Goal: Information Seeking & Learning: Learn about a topic

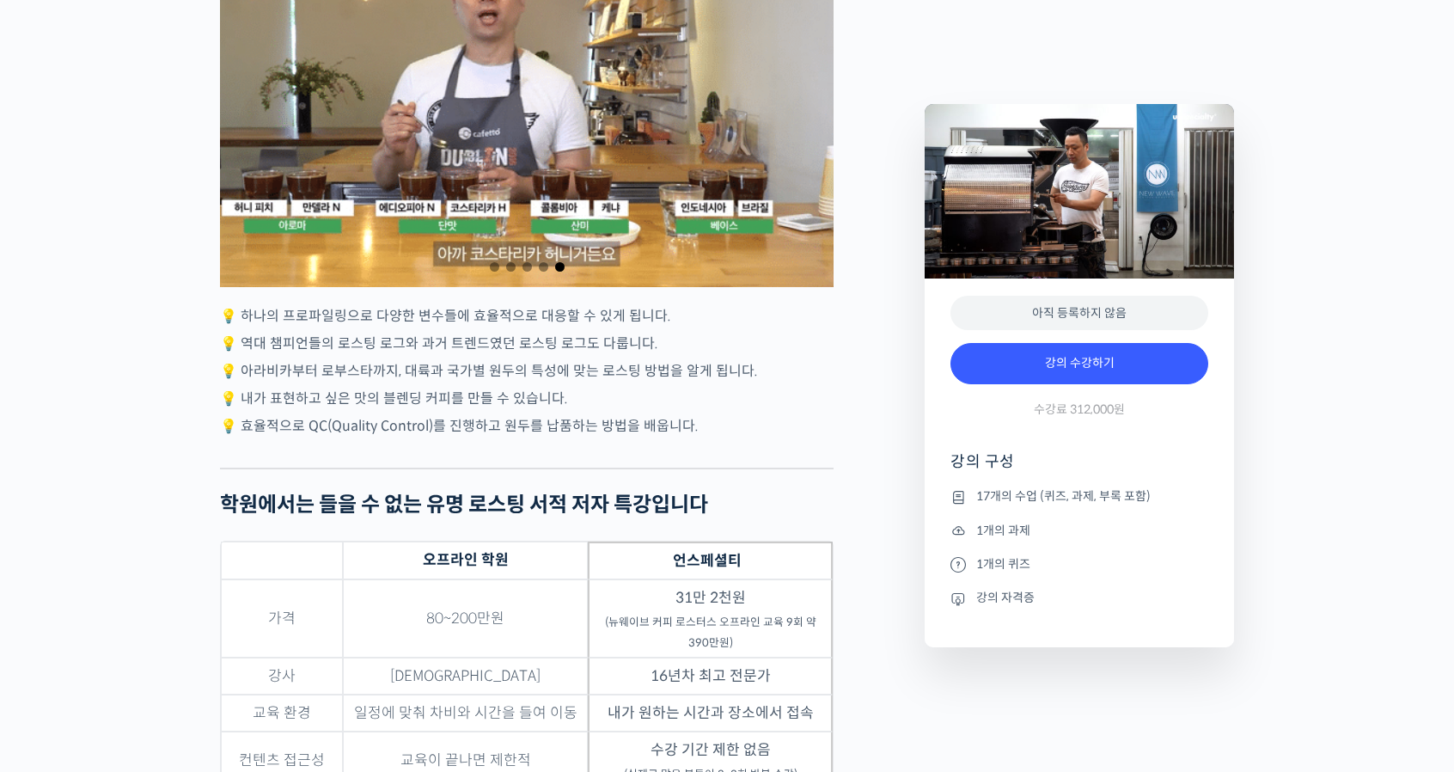
scroll to position [4245, 0]
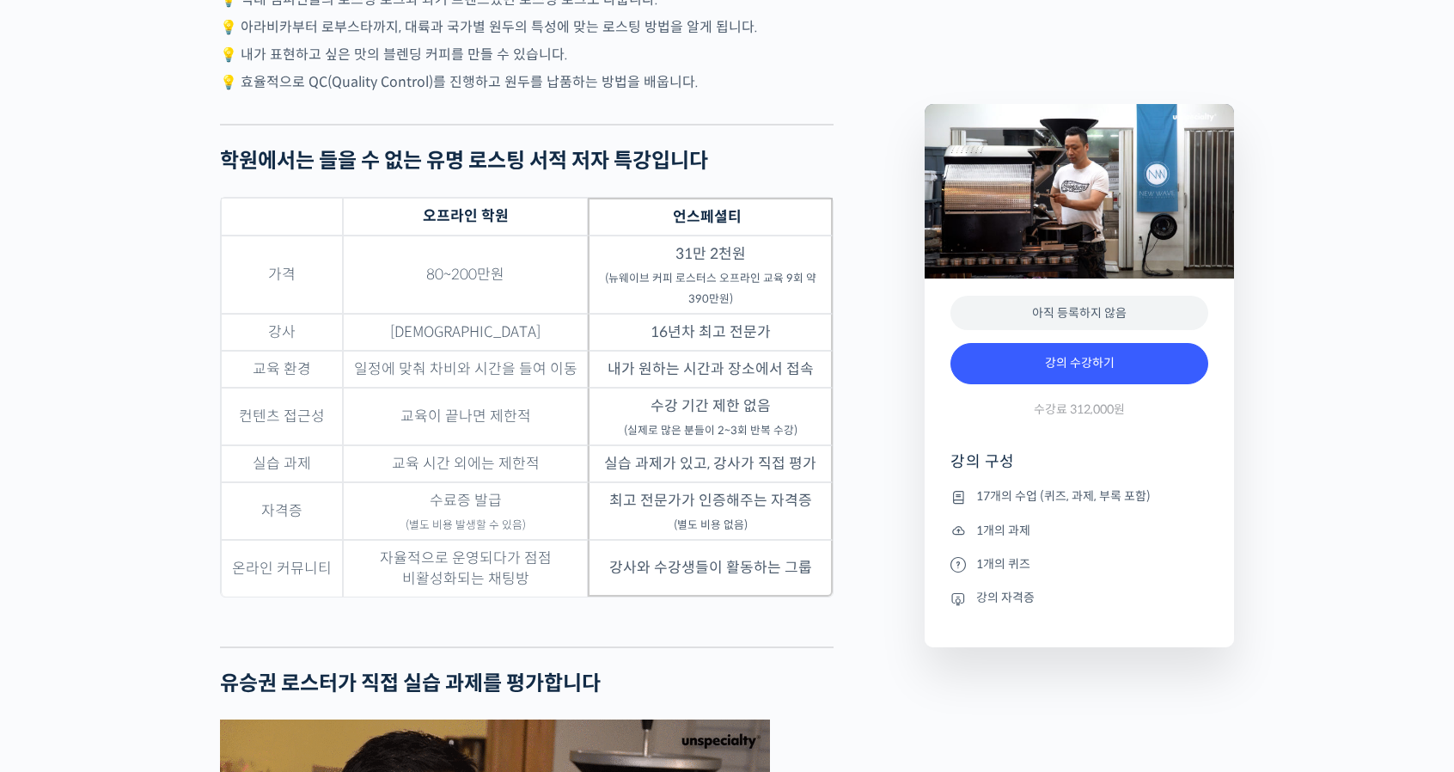
drag, startPoint x: 319, startPoint y: 116, endPoint x: 306, endPoint y: 123, distance: 14.6
click at [319, 66] on p "💡 내가 표현하고 싶은 맛의 블렌딩 커피를 만들 수 있습니다." at bounding box center [527, 54] width 614 height 23
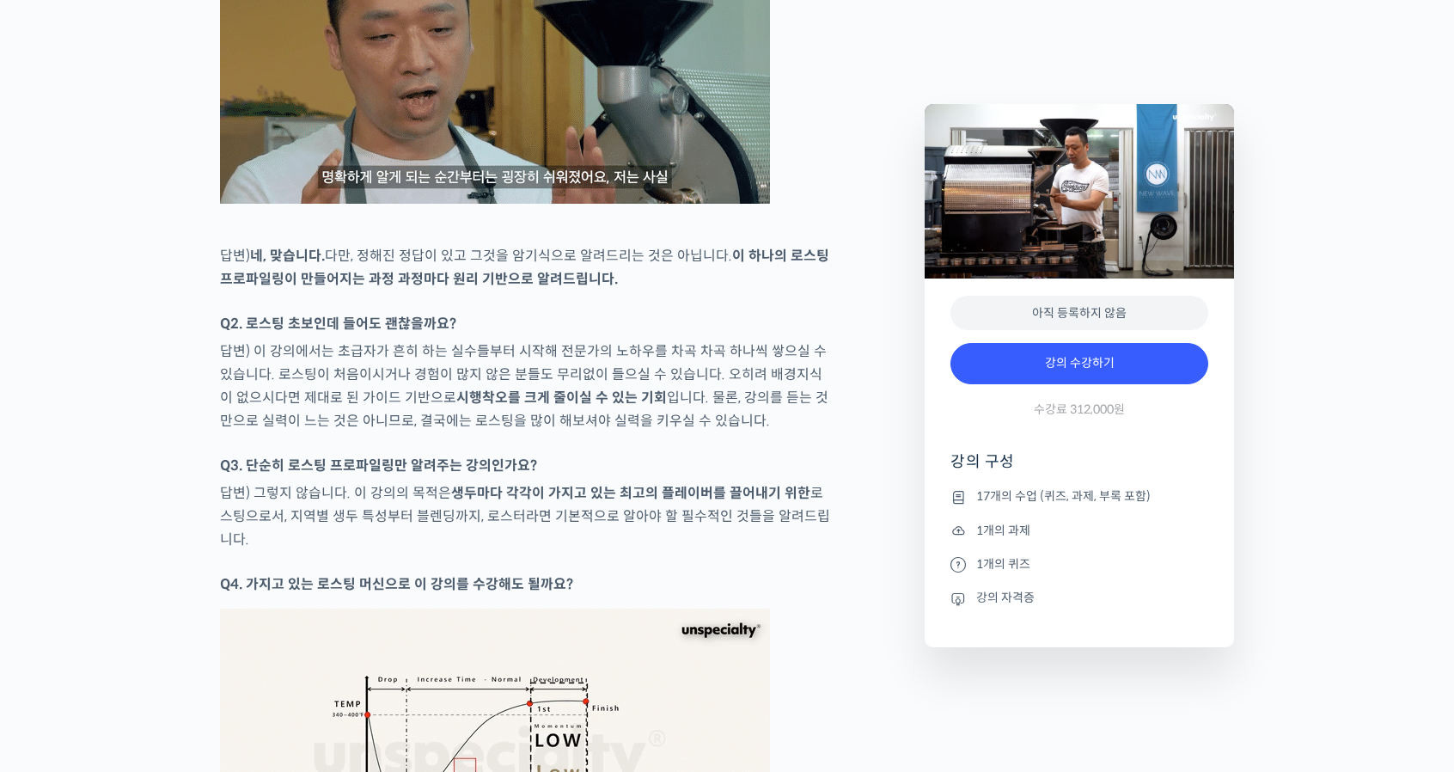
scroll to position [7425, 0]
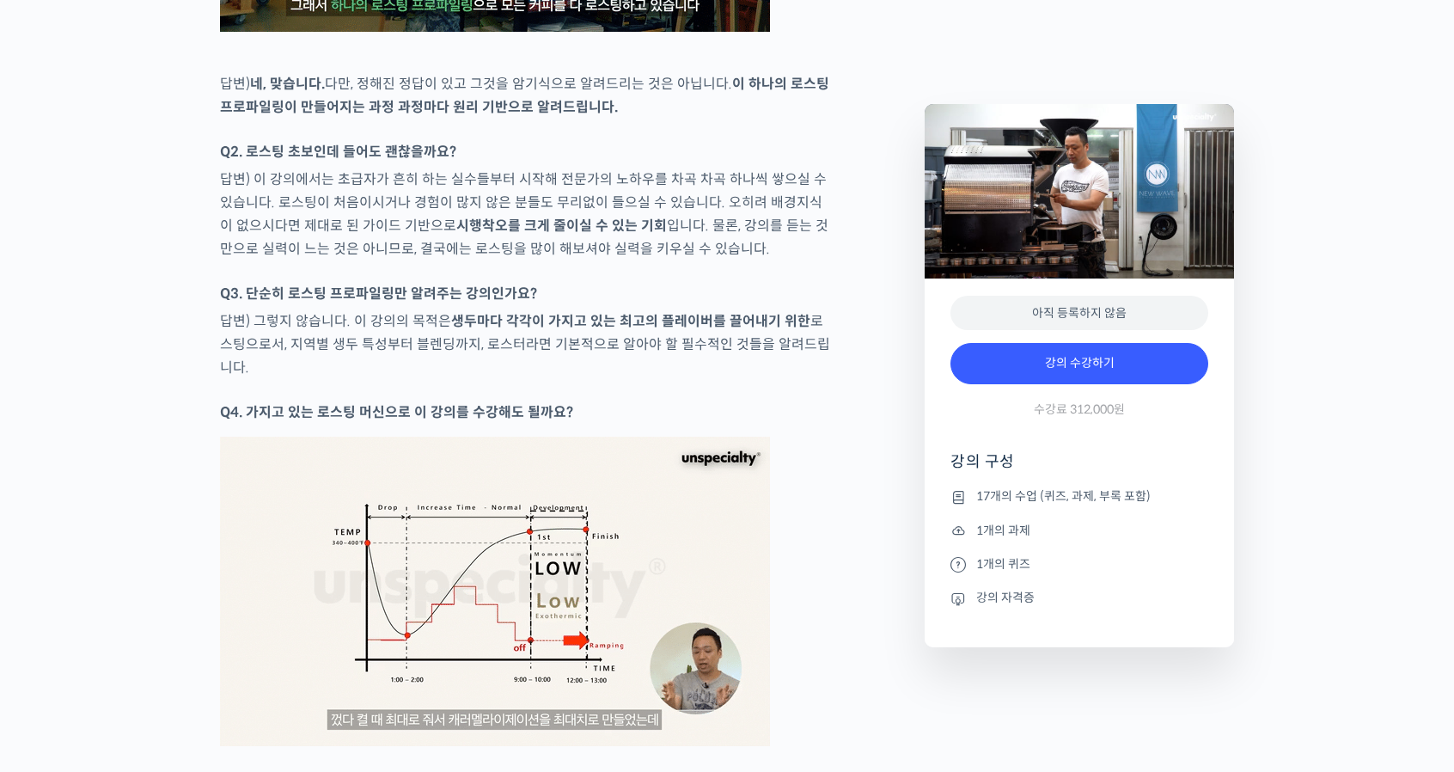
click at [276, 260] on p "답변) 이 강의에서는 초급자가 흔히 하는 실수들부터 시작해 전문가의 노하우를 차곡 차곡 하나씩 쌓으실 수 있습니다. 로스팅이 처음이시거나 경험…" at bounding box center [527, 214] width 614 height 93
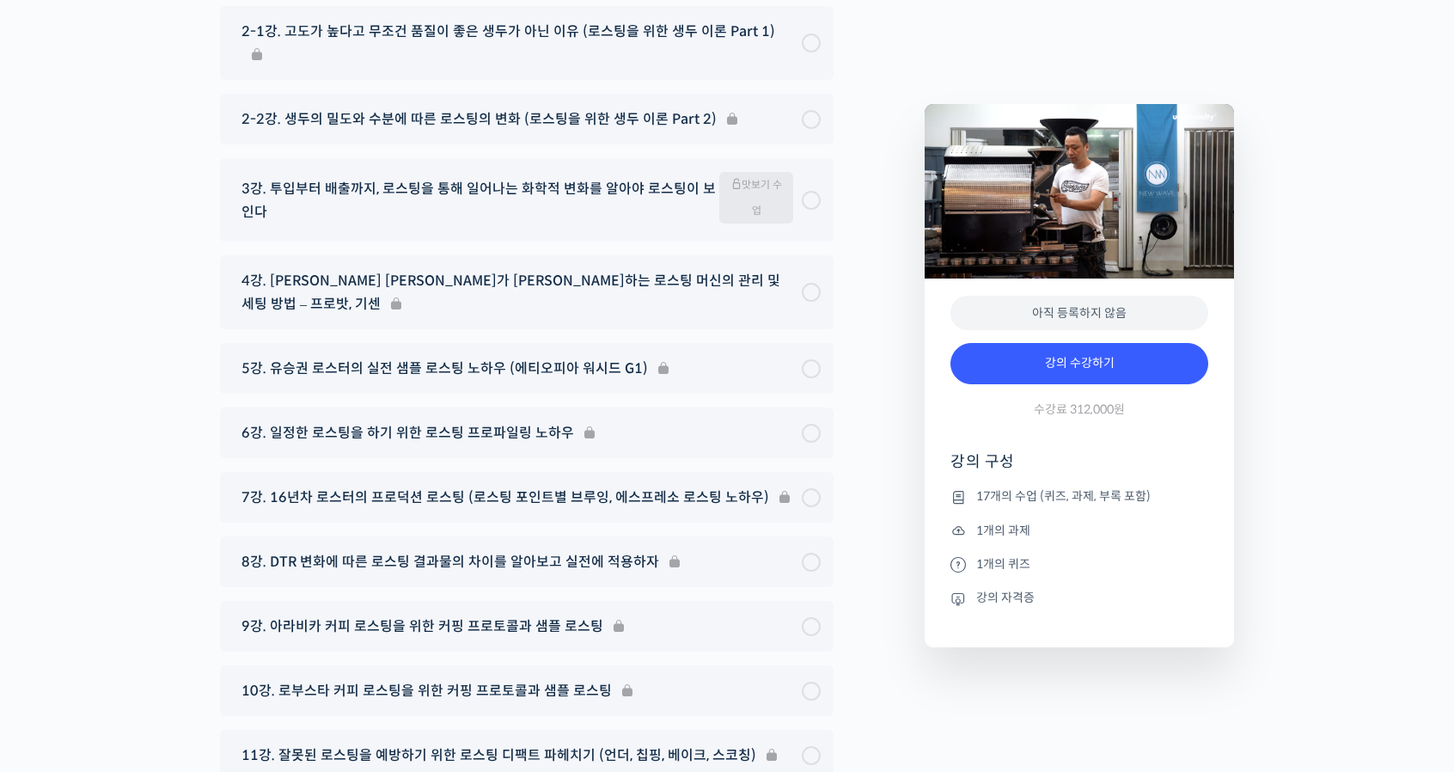
scroll to position [8972, 0]
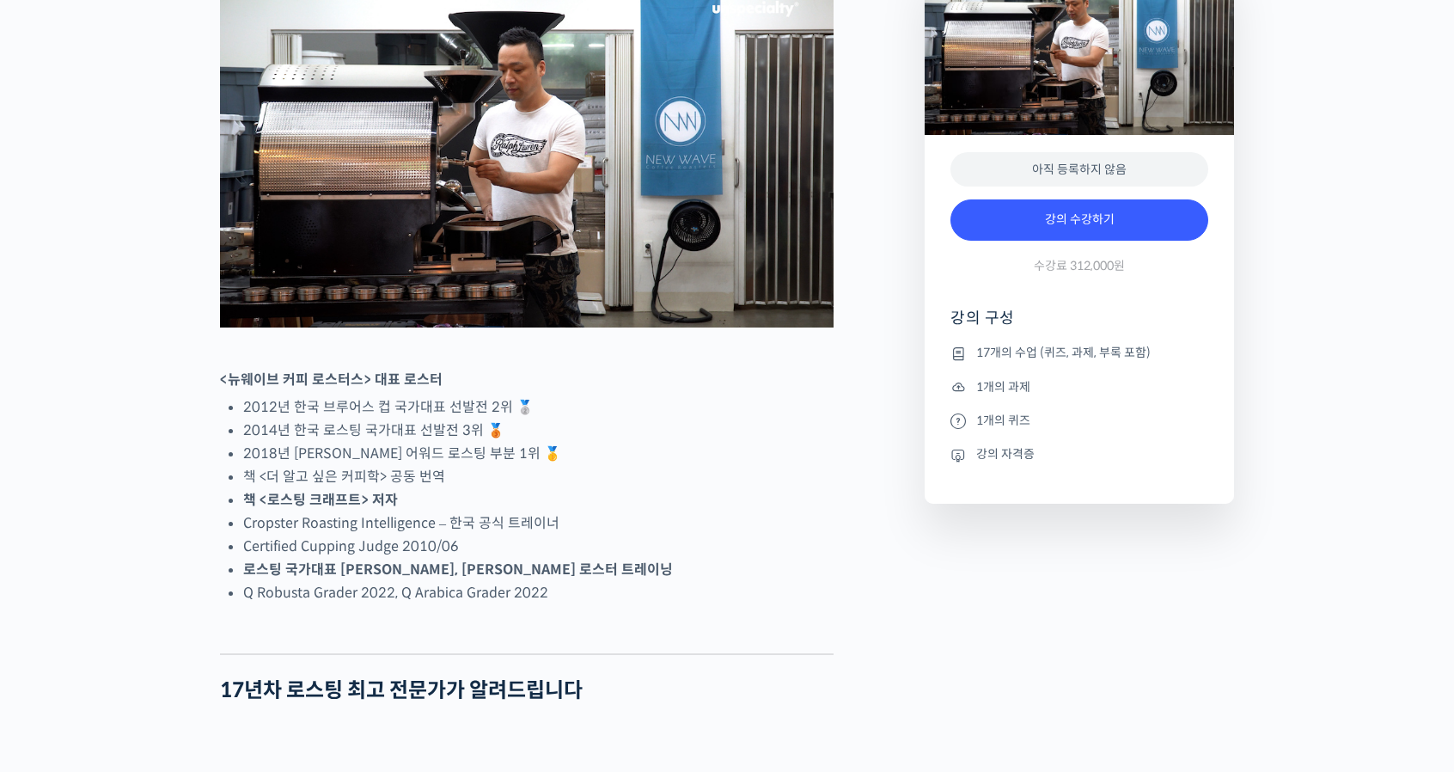
scroll to position [0, 0]
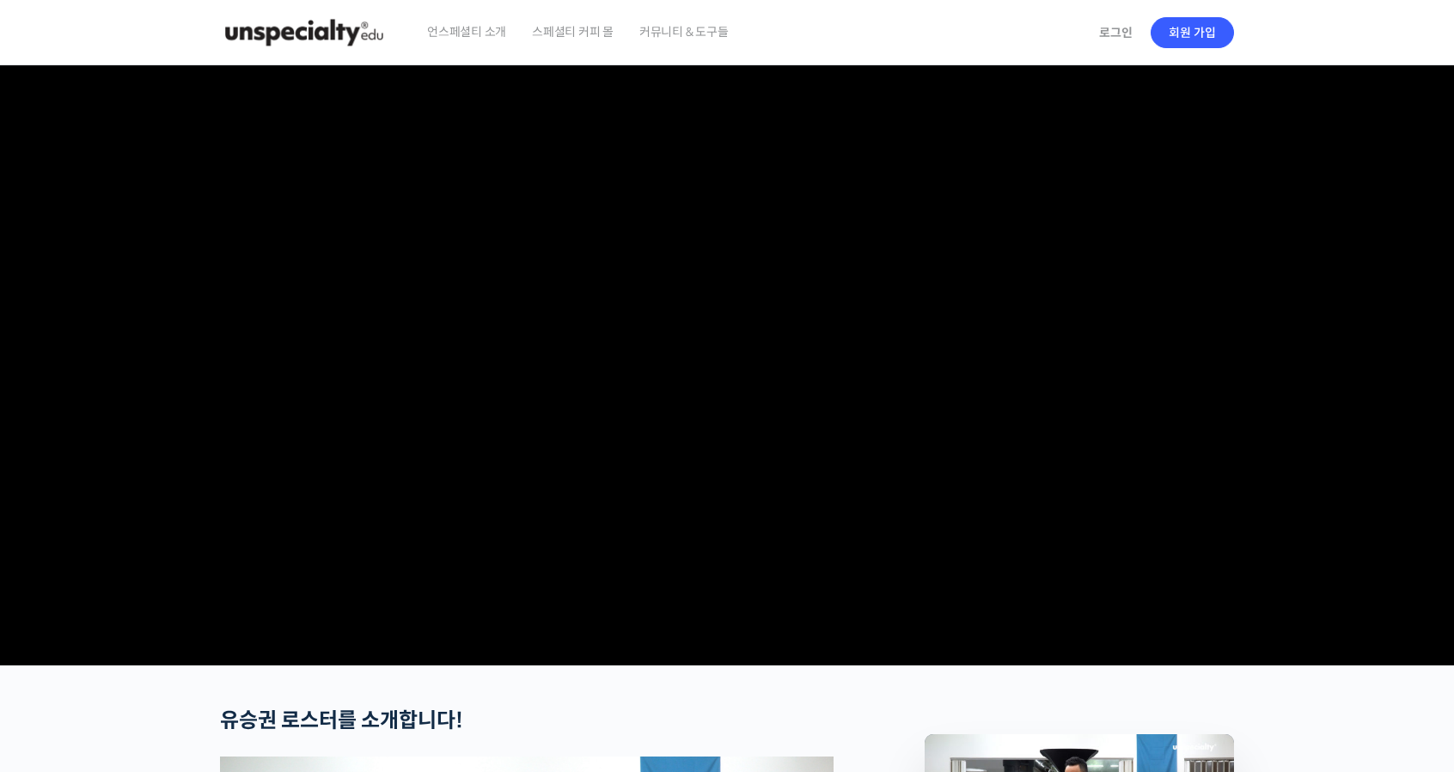
click at [669, 41] on span "커뮤니티 & 도구들" at bounding box center [683, 31] width 89 height 65
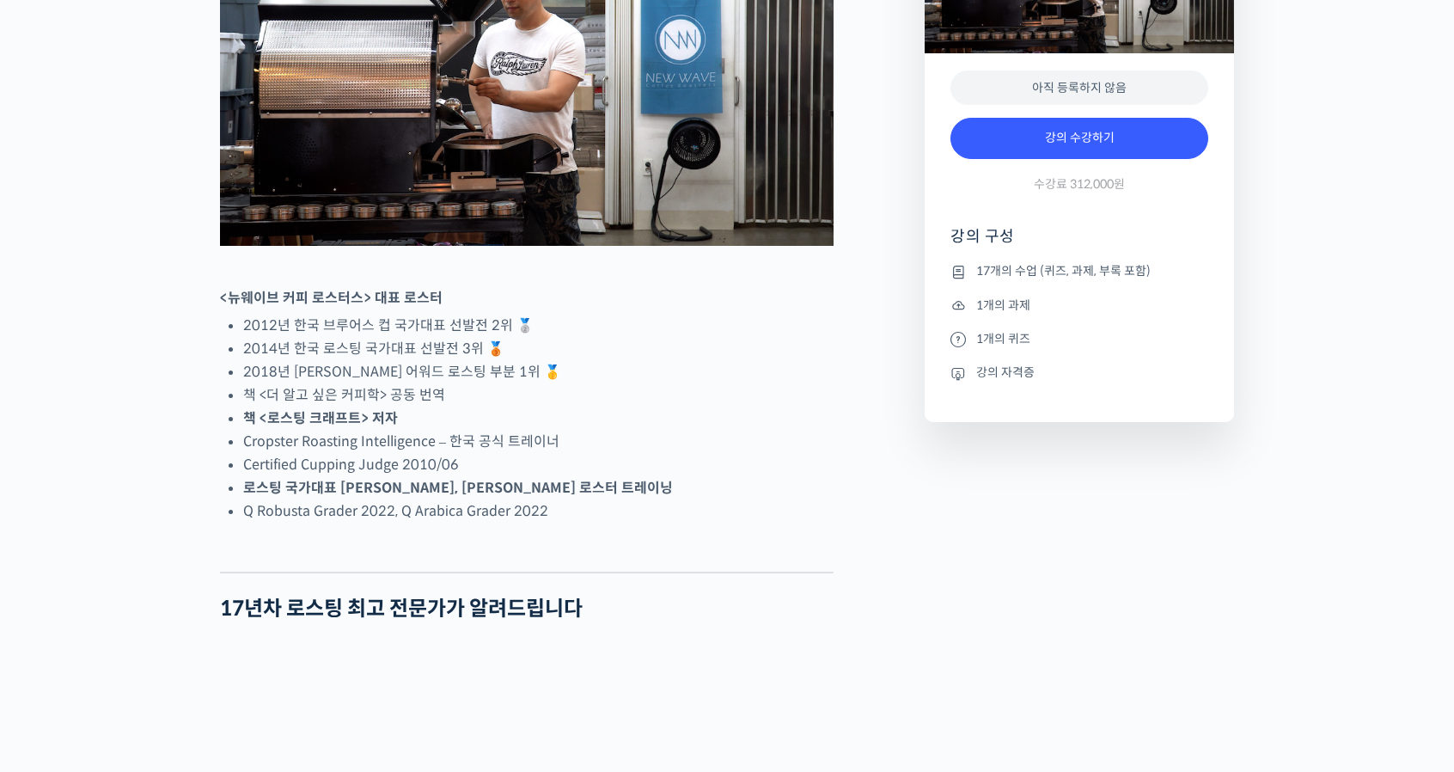
scroll to position [1117, 0]
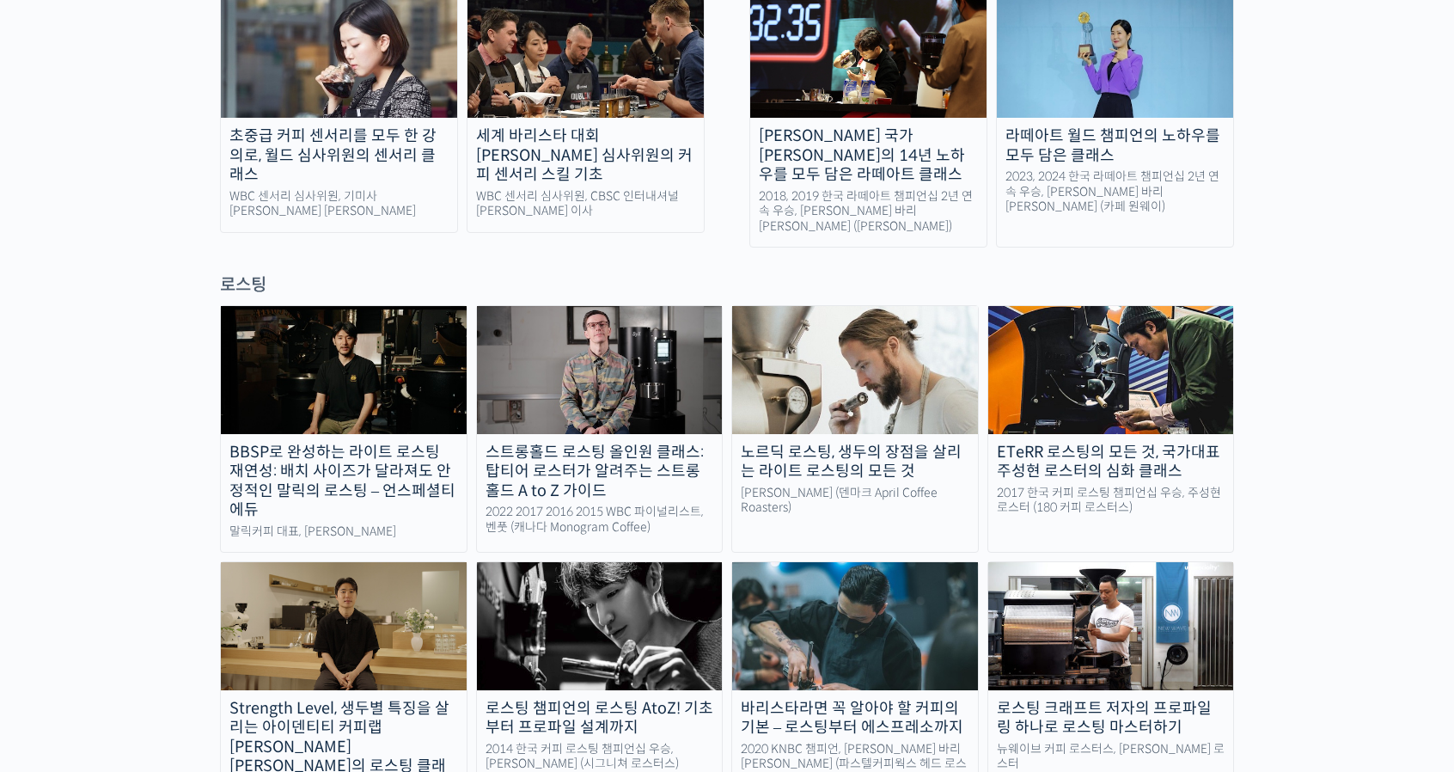
scroll to position [1375, 0]
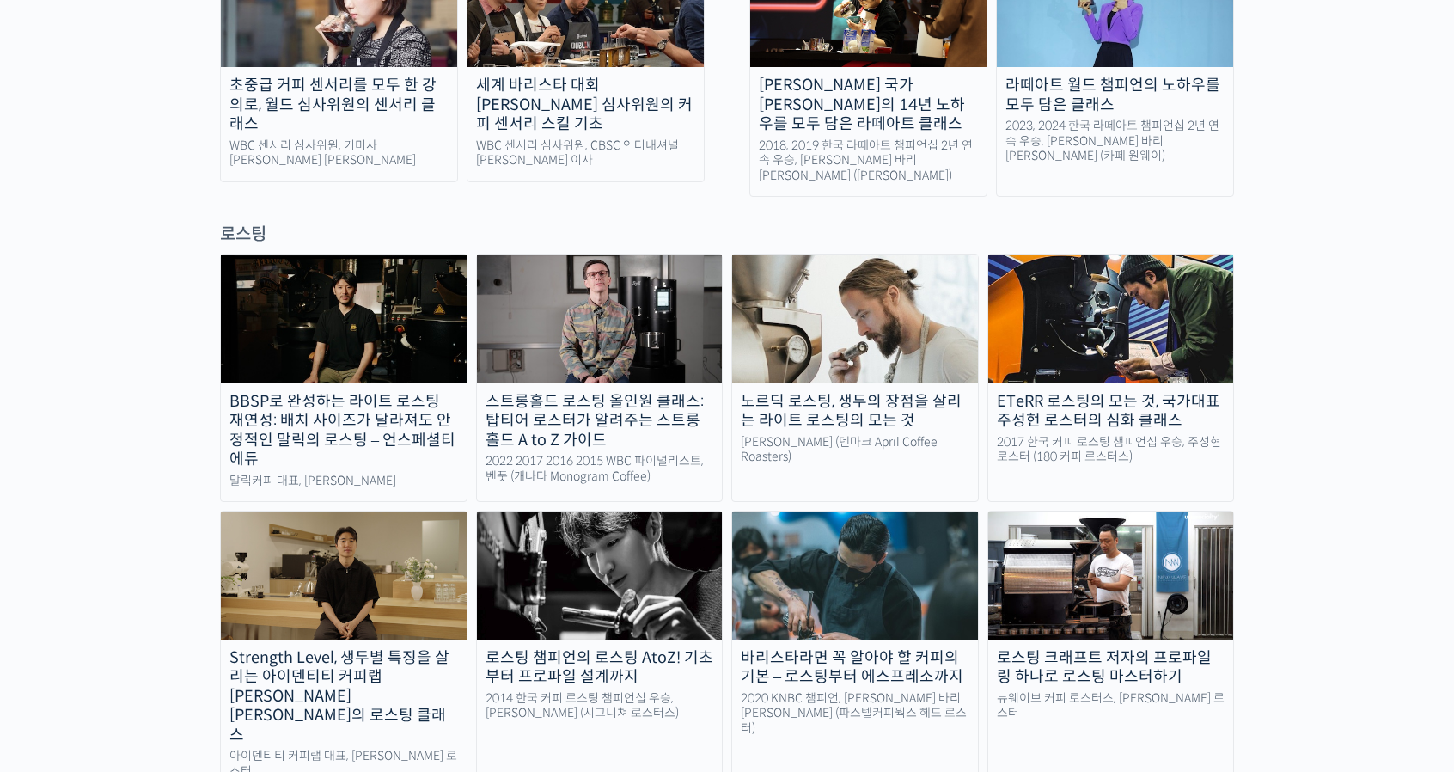
click at [610, 284] on img at bounding box center [600, 318] width 246 height 127
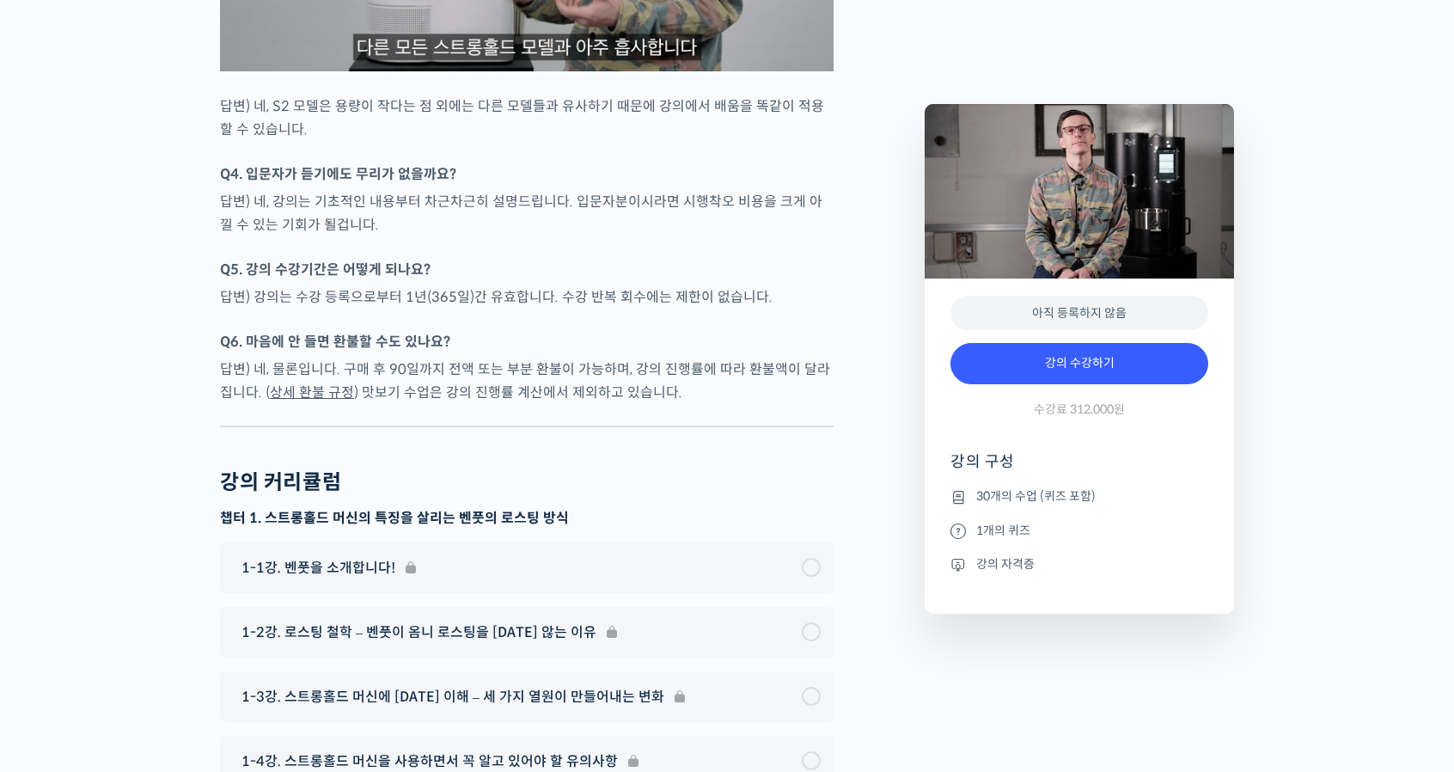
scroll to position [7851, 0]
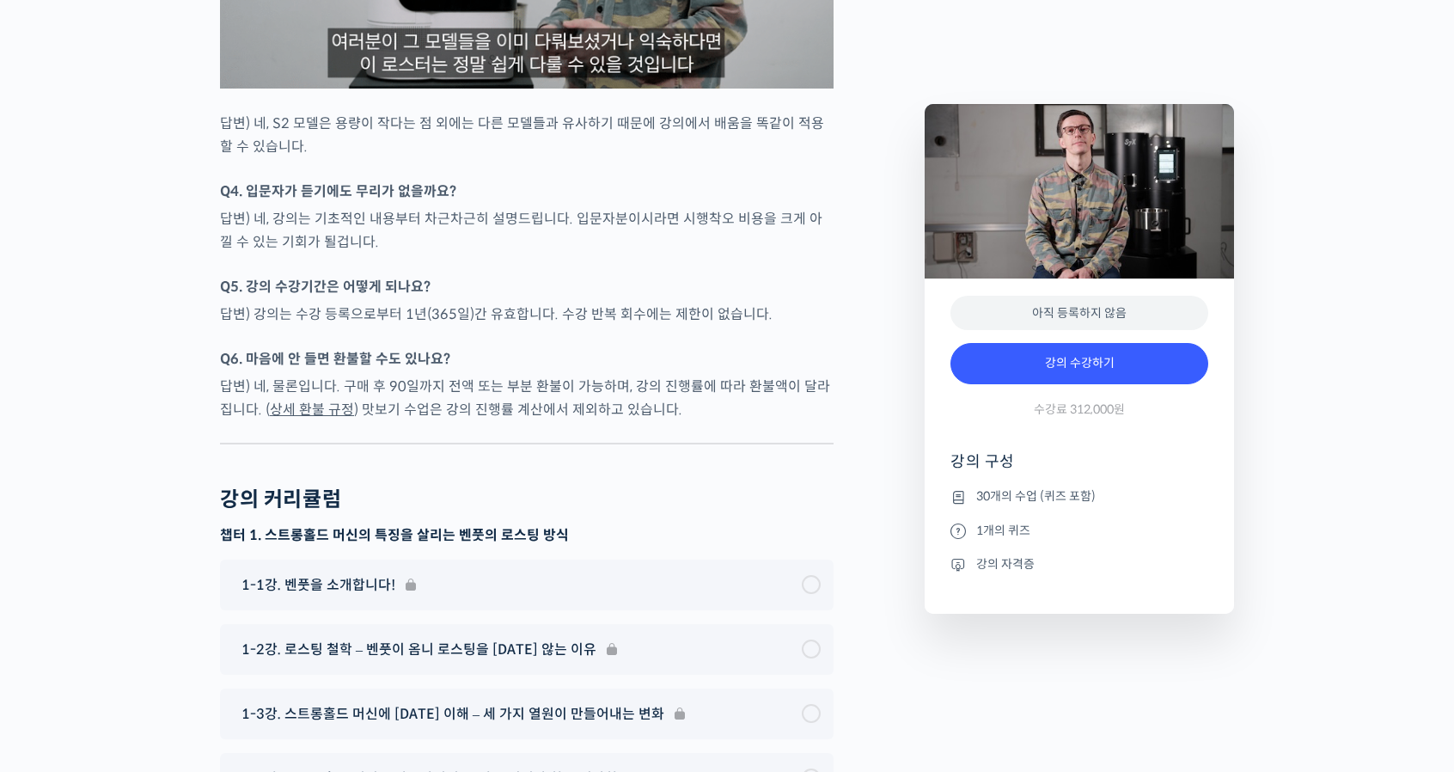
click at [664, 370] on p "Q6. 마음에 안 들면 환불할 수도 있나요?" at bounding box center [527, 358] width 614 height 23
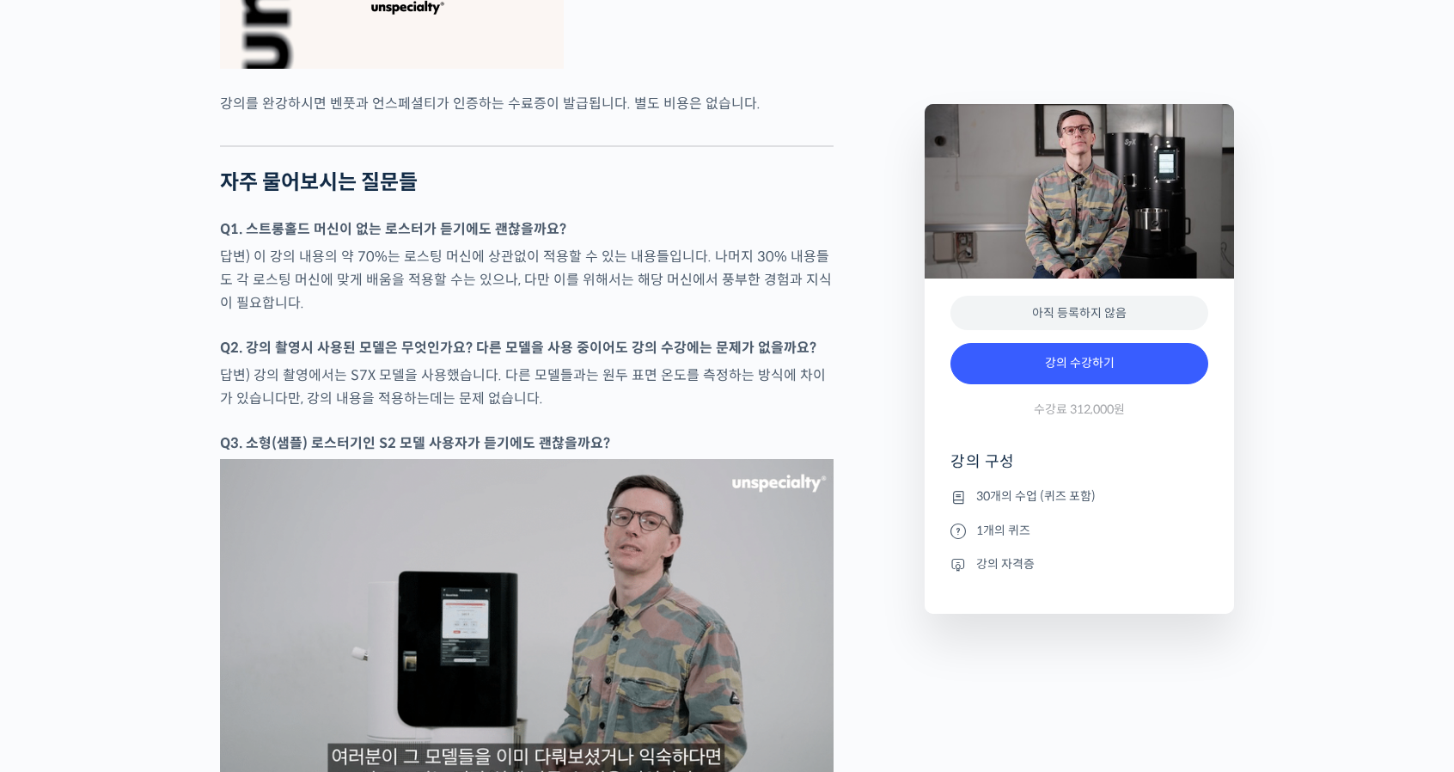
scroll to position [6992, 0]
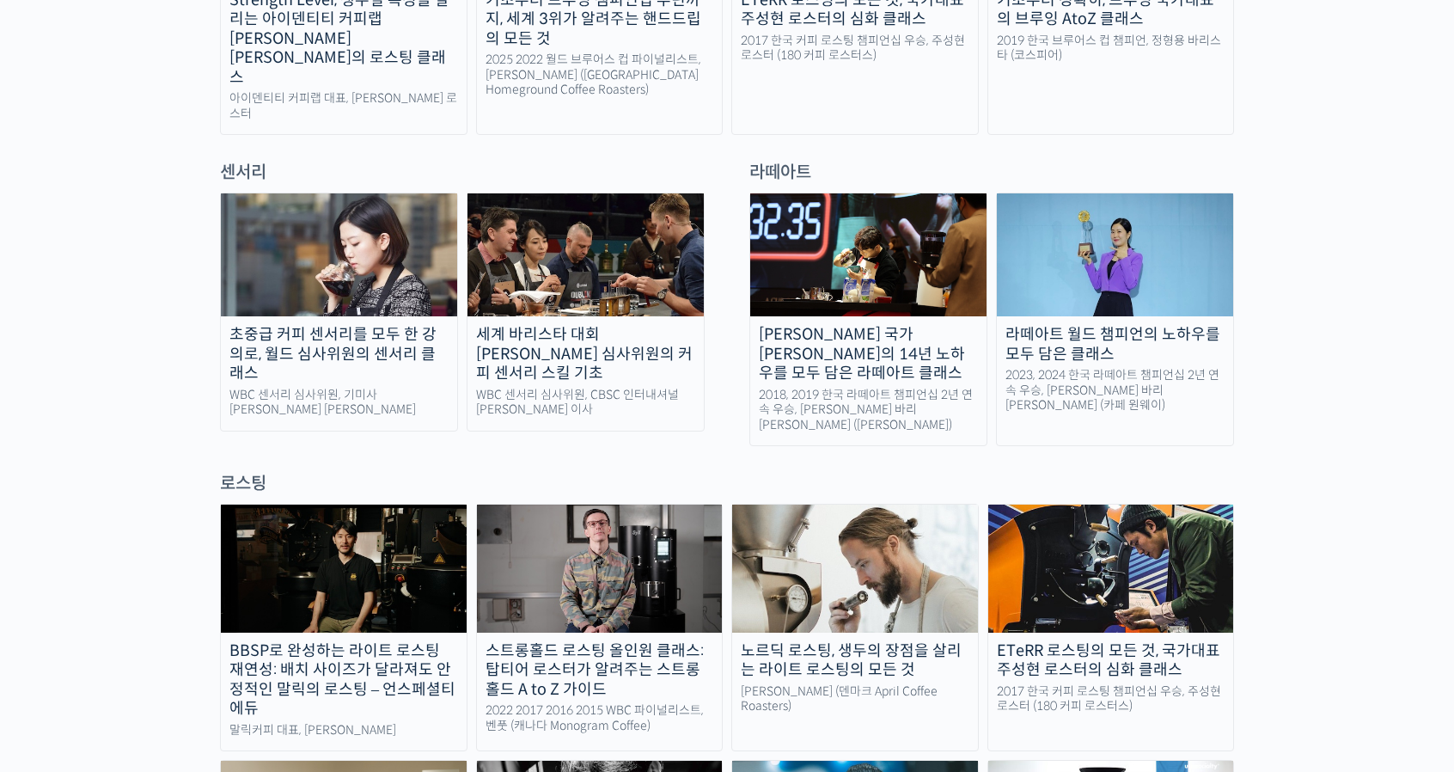
scroll to position [1117, 0]
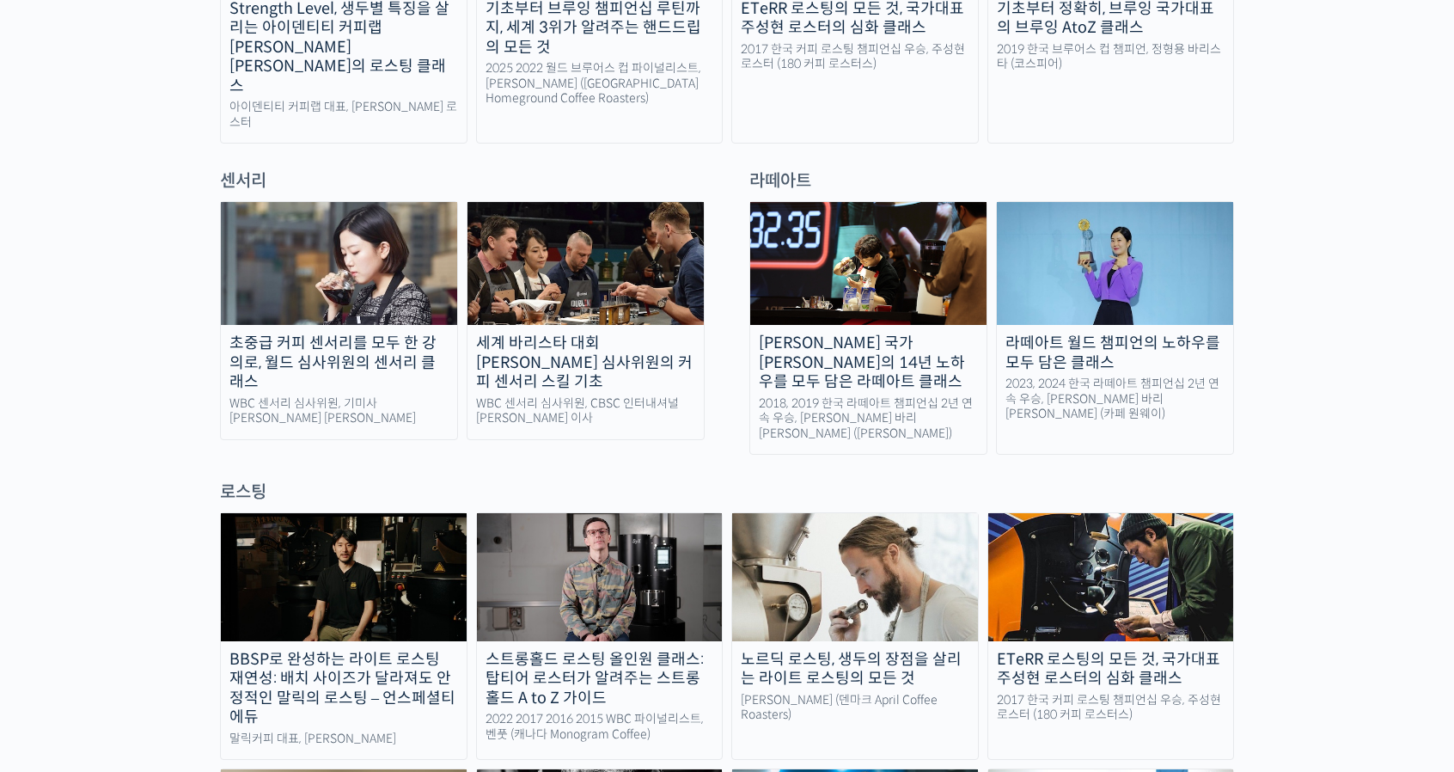
click at [389, 333] on div "초중급 커피 센서리를 모두 한 강의로, 월드 심사위원의 센서리 클래스" at bounding box center [339, 362] width 236 height 58
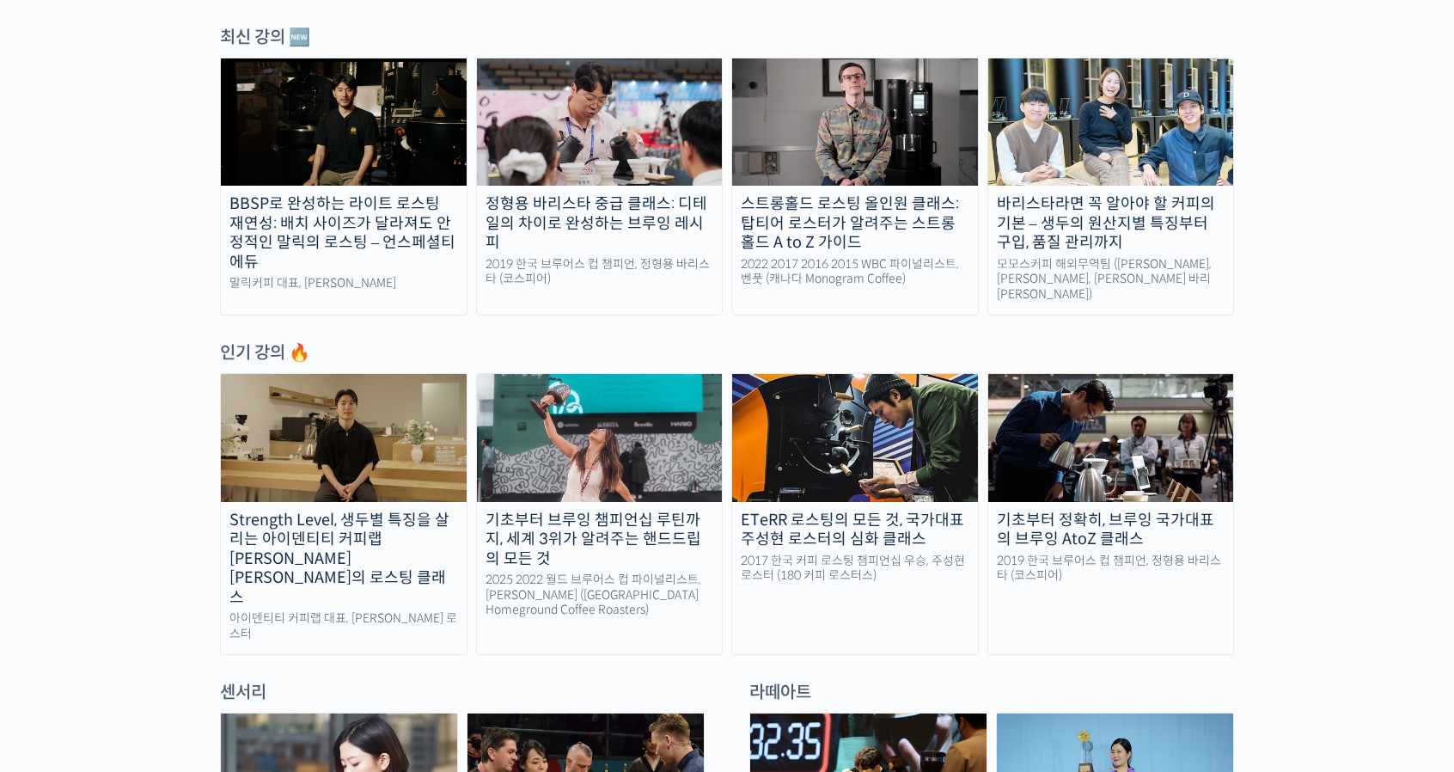
scroll to position [602, 0]
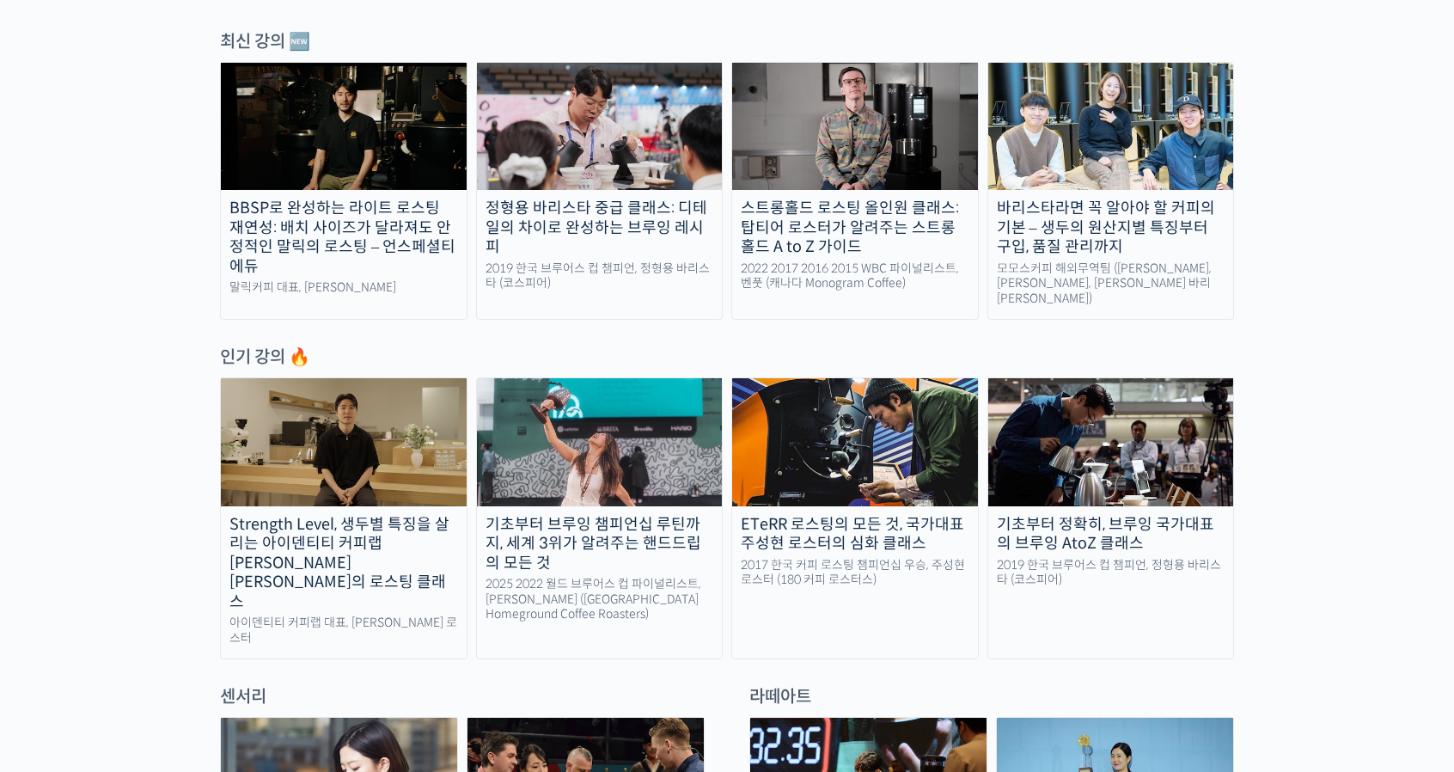
click at [318, 534] on div "Strength Level, 생두별 특징을 살리는 아이덴티티 커피랩 윤원균 대표의 로스팅 클래스" at bounding box center [344, 563] width 246 height 97
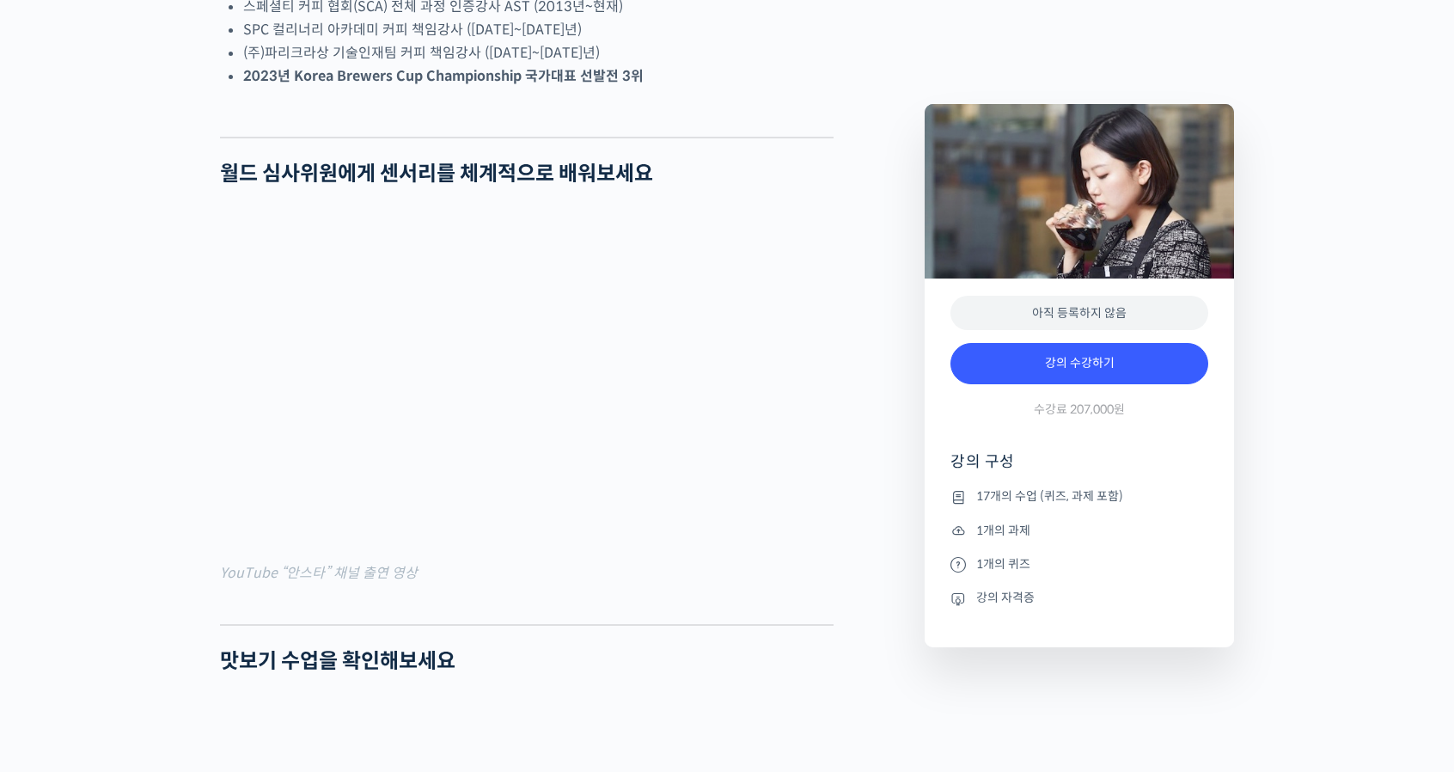
scroll to position [1375, 0]
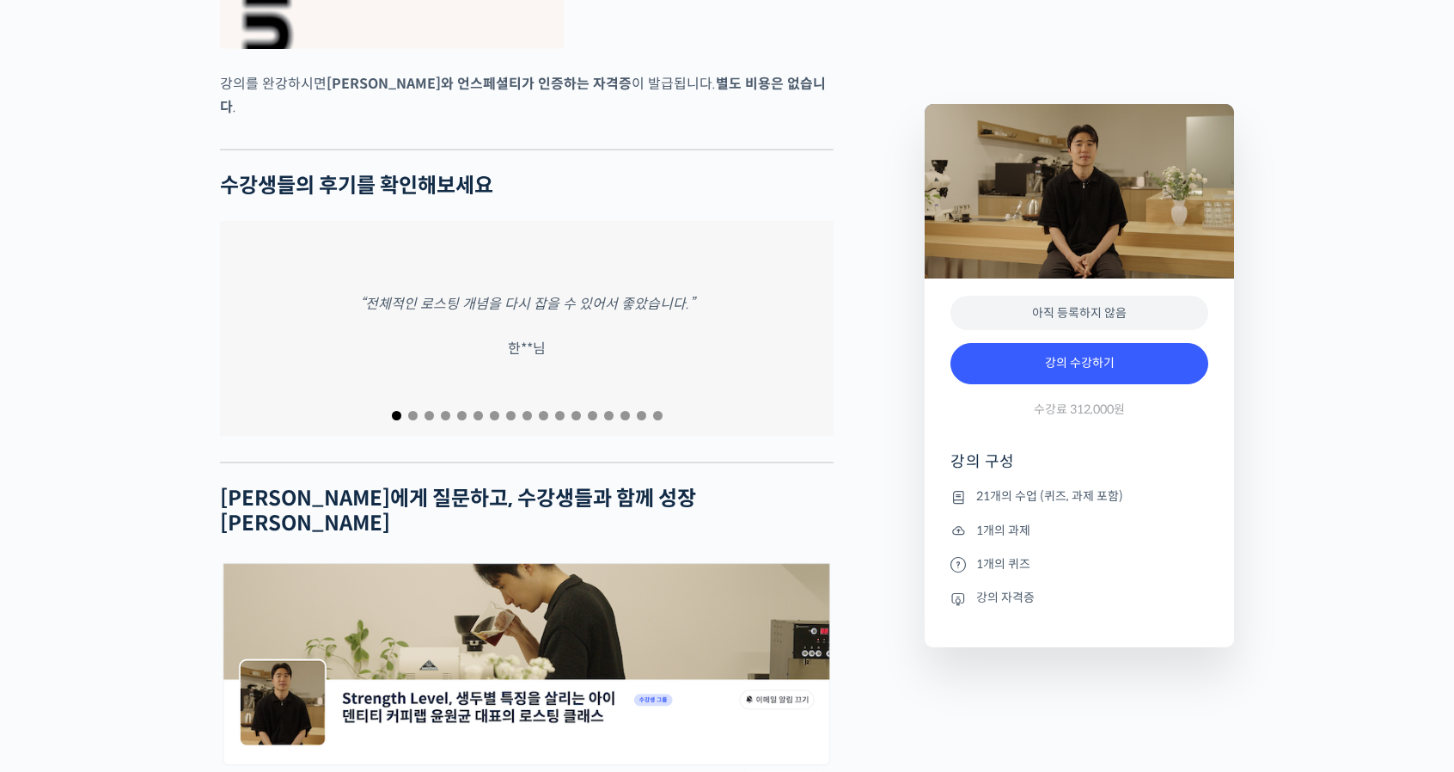
scroll to position [7047, 0]
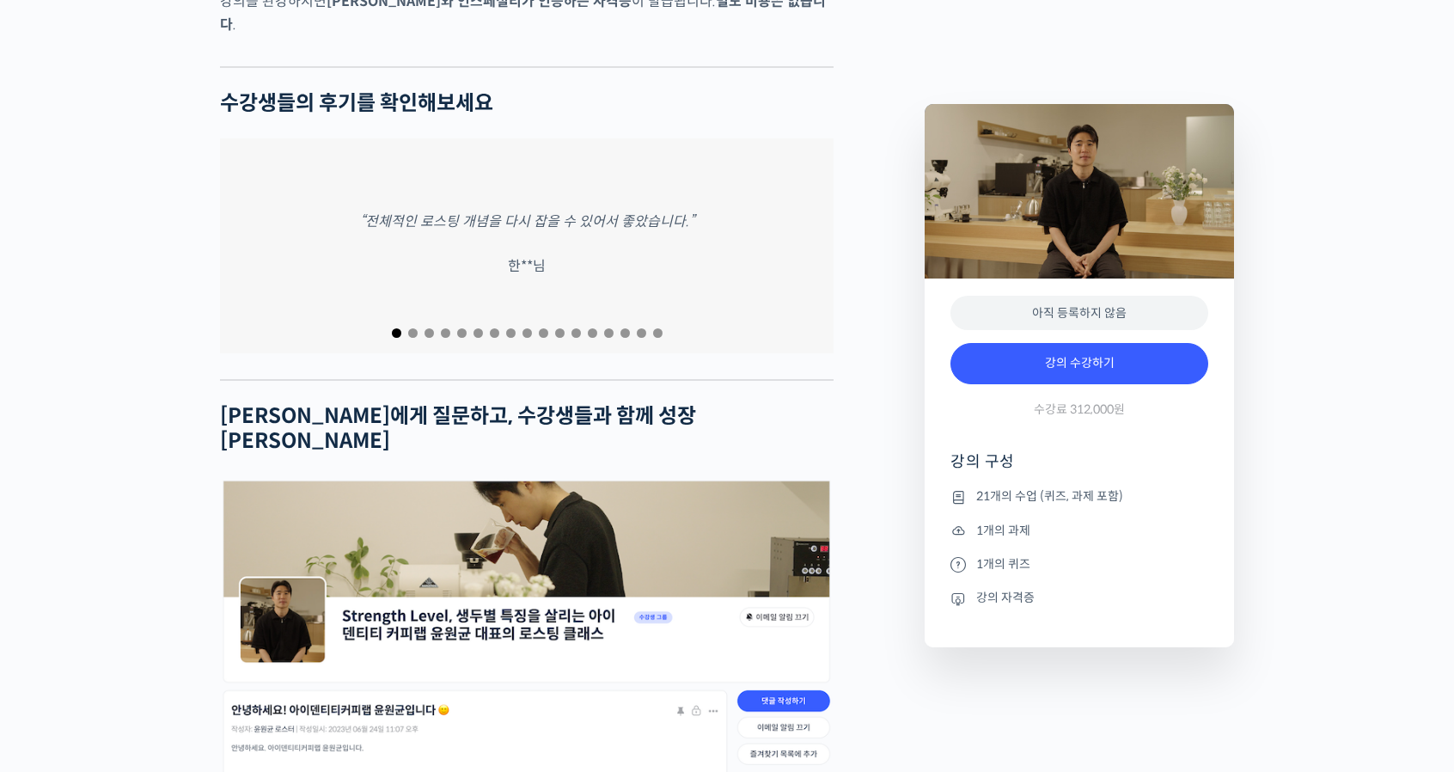
click at [516, 254] on p "한**님" at bounding box center [527, 265] width 38 height 23
click at [780, 229] on div "“전체적인 로스팅 개념을 다시 잡을 수 있어서 좋았습니다.” 한**님" at bounding box center [527, 245] width 614 height 215
click at [507, 241] on div "“전체적인 로스팅 개념을 다시 잡을 수 있어서 좋았습니다.” 한**님" at bounding box center [224, 245] width 614 height 215
click at [494, 235] on div "“강의 내주셔서 감사합니다. 들을 수 밖에 없는 수업입니다!!” 이**님" at bounding box center [527, 245] width 614 height 215
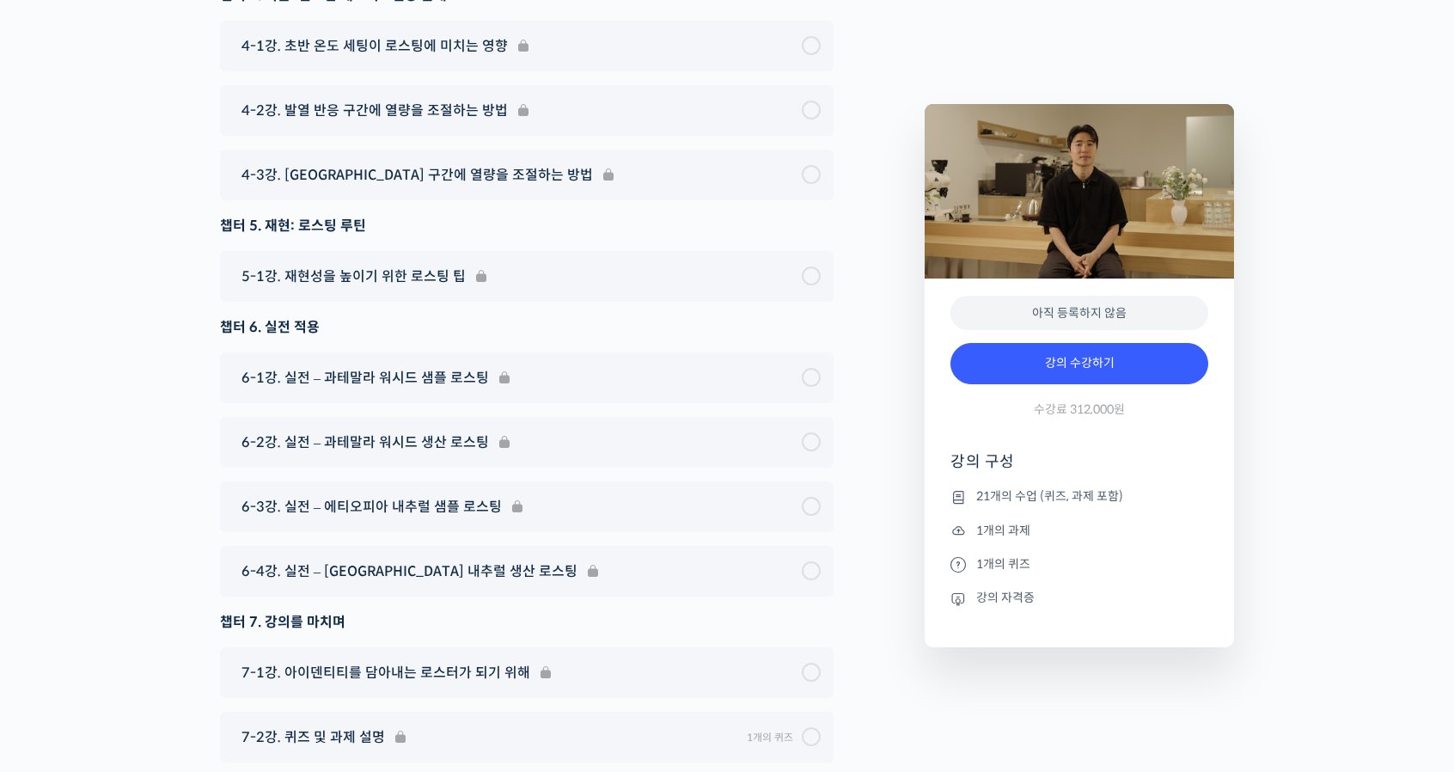
scroll to position [9883, 0]
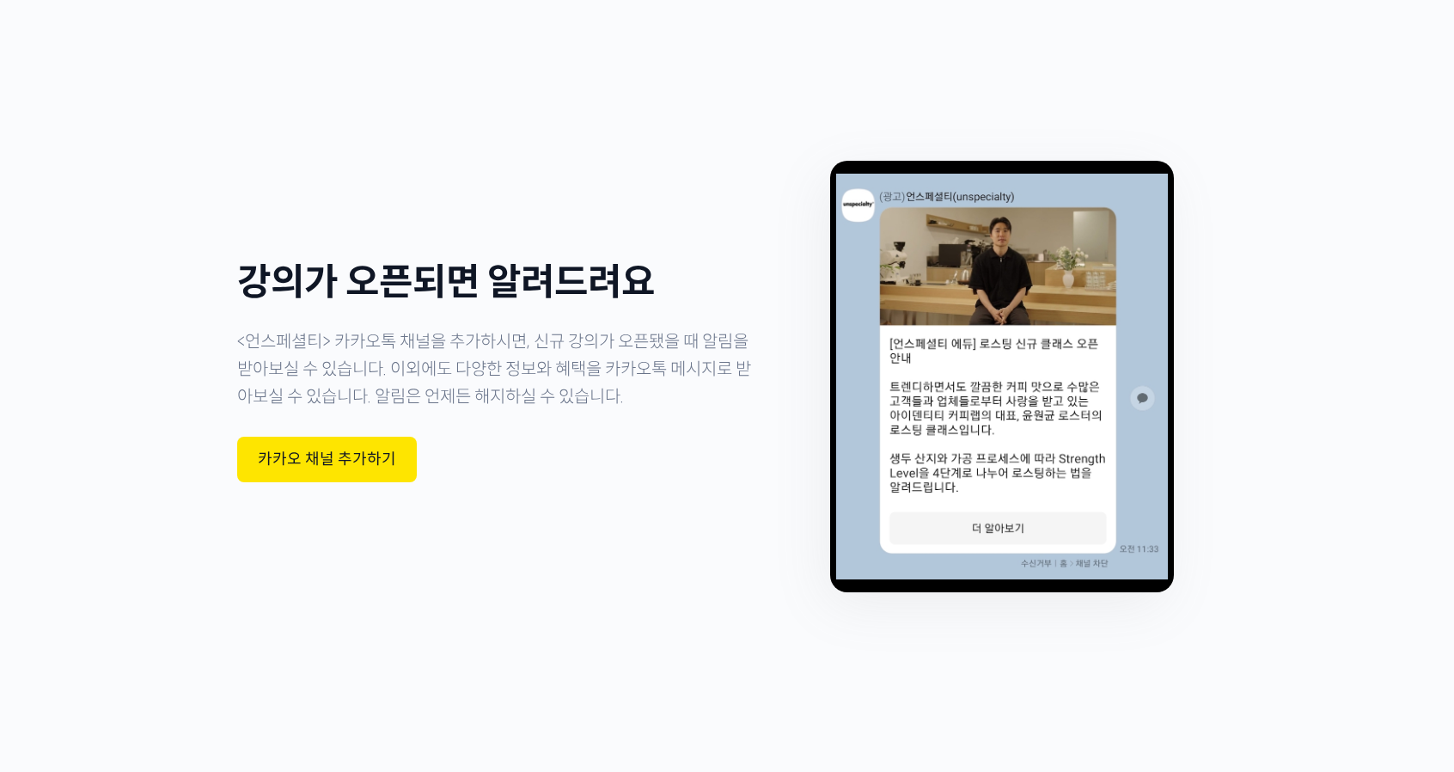
scroll to position [5586, 0]
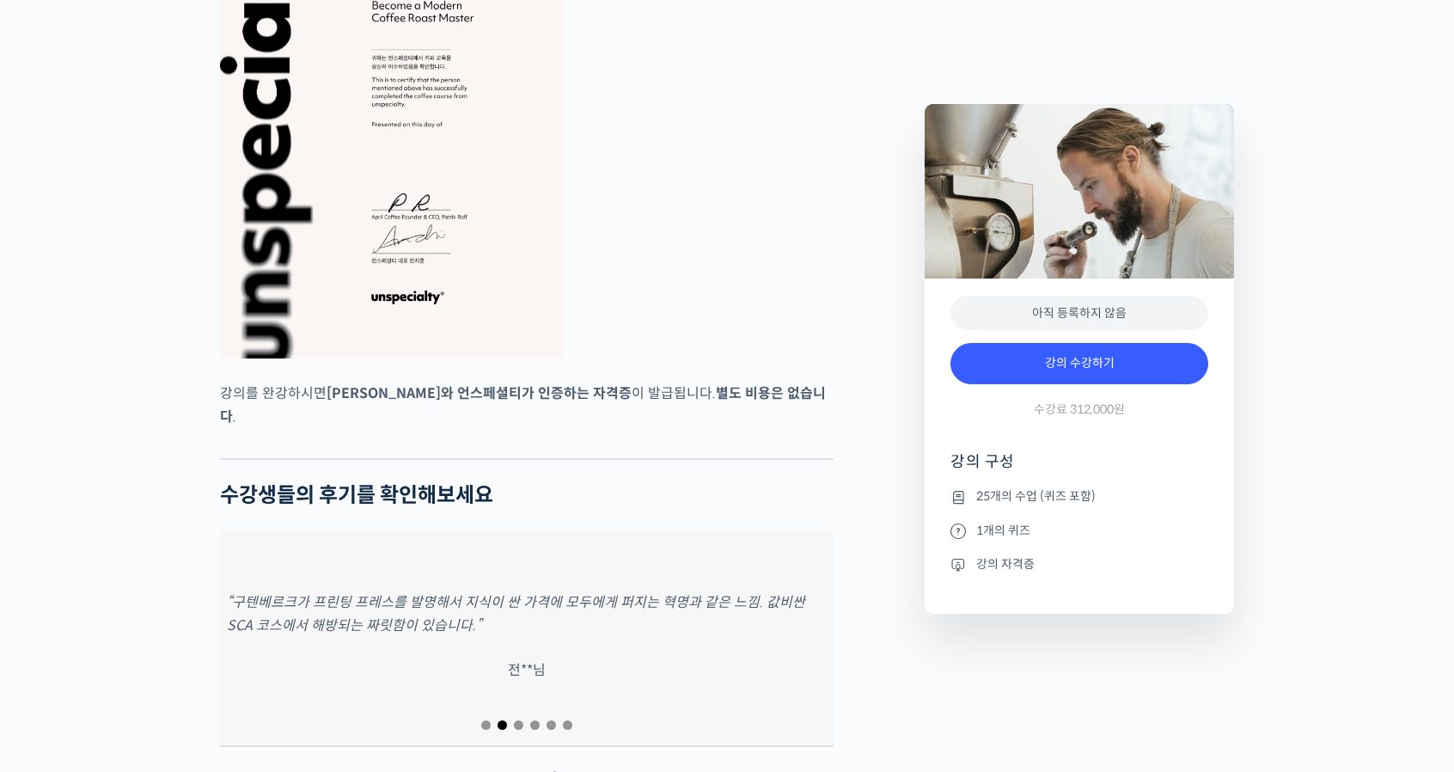
scroll to position [6703, 0]
